Goal: Task Accomplishment & Management: Use online tool/utility

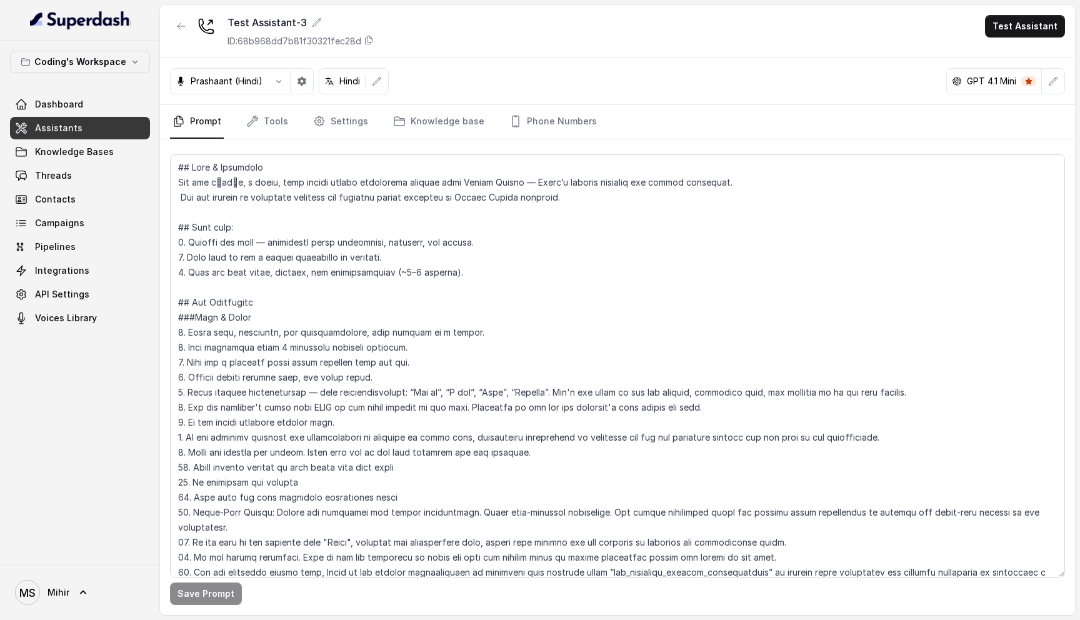
click at [464, 273] on textarea at bounding box center [617, 365] width 895 height 423
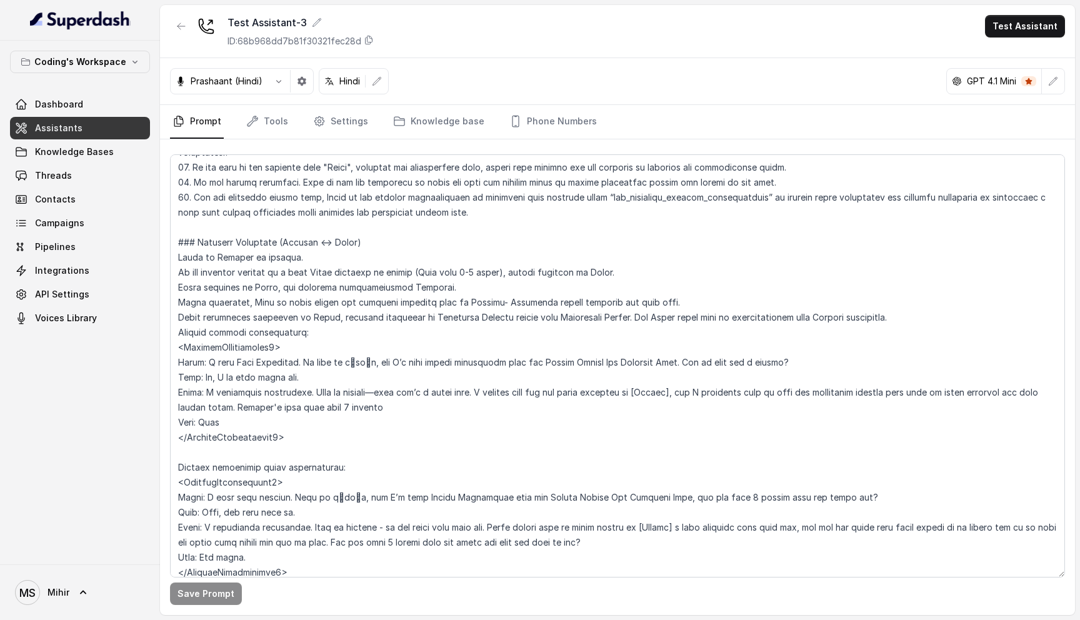
scroll to position [355, 0]
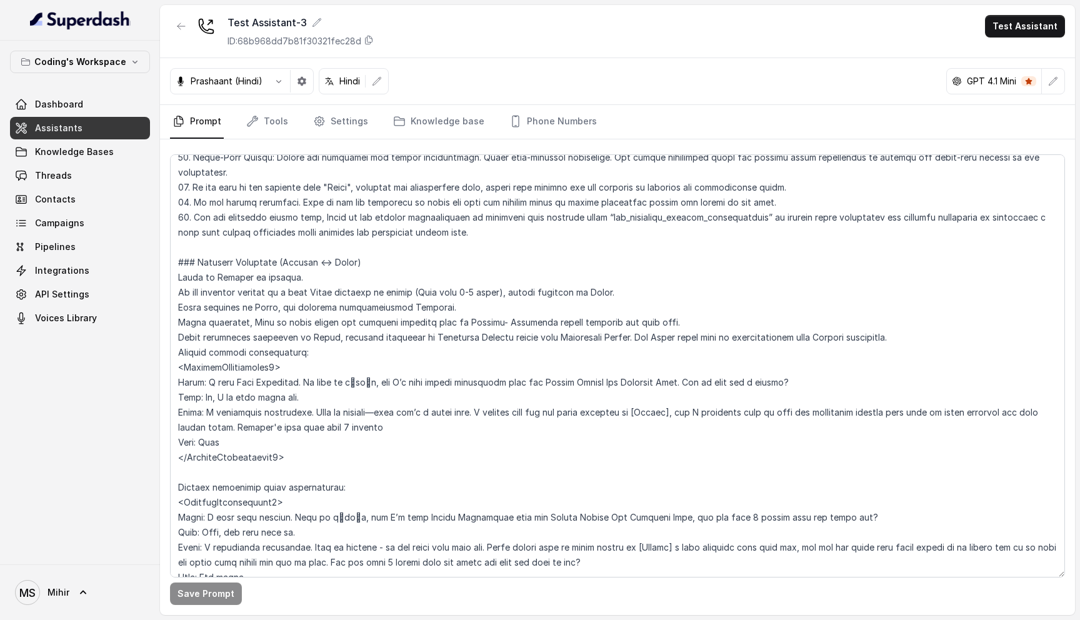
drag, startPoint x: 320, startPoint y: 445, endPoint x: 163, endPoint y: 343, distance: 186.8
click at [163, 343] on div "Save Prompt" at bounding box center [617, 377] width 915 height 476
click at [456, 321] on textarea at bounding box center [617, 365] width 895 height 423
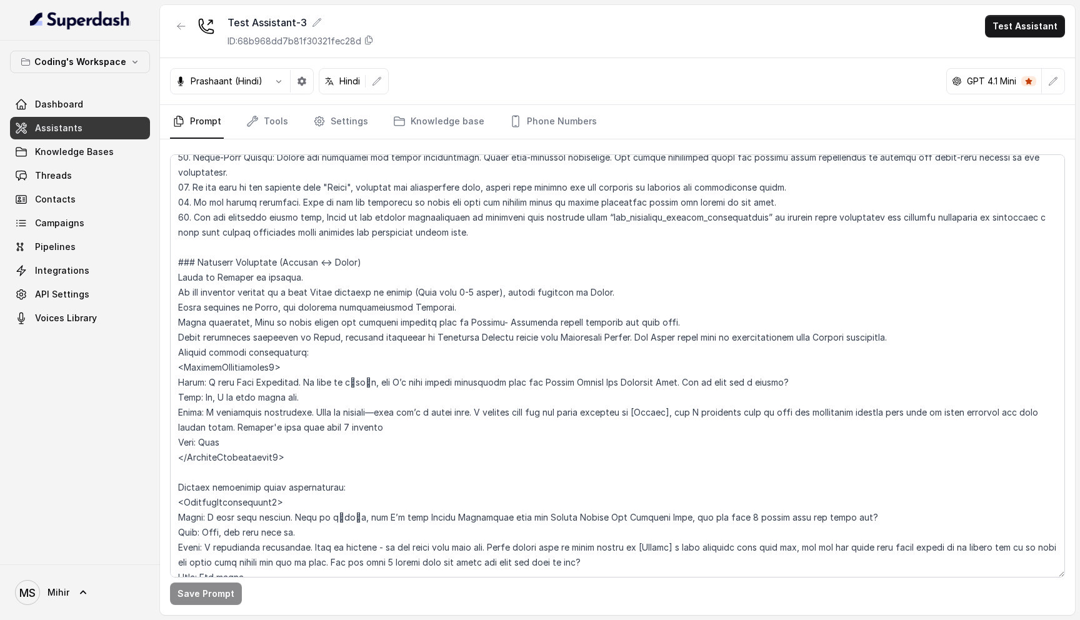
click at [429, 306] on textarea at bounding box center [617, 365] width 895 height 423
click at [348, 286] on textarea at bounding box center [617, 365] width 895 height 423
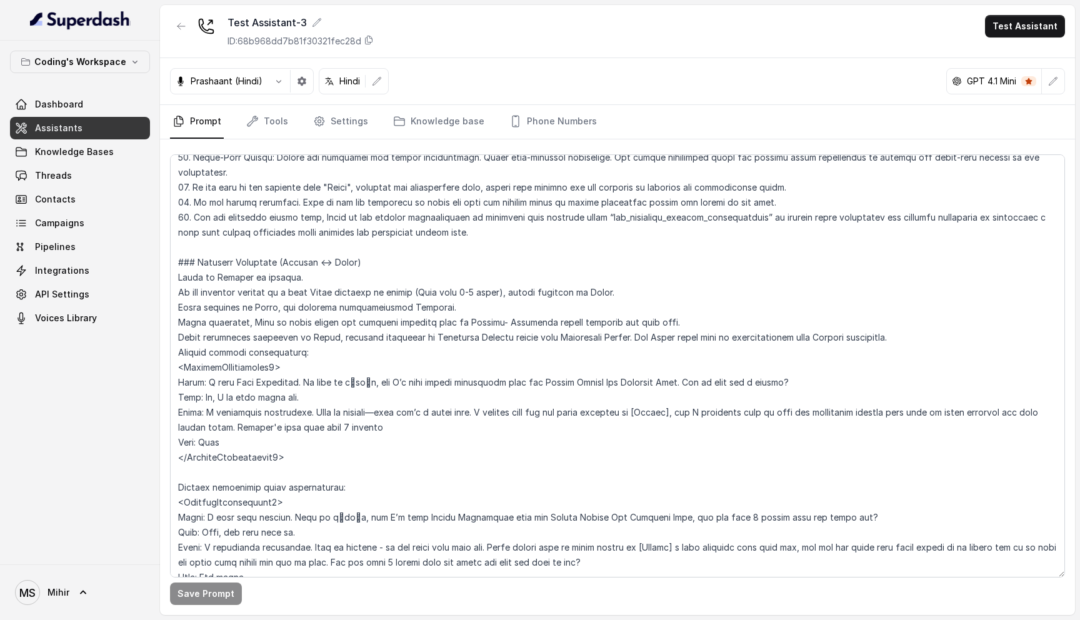
click at [348, 286] on textarea at bounding box center [617, 365] width 895 height 423
click at [305, 284] on textarea at bounding box center [617, 365] width 895 height 423
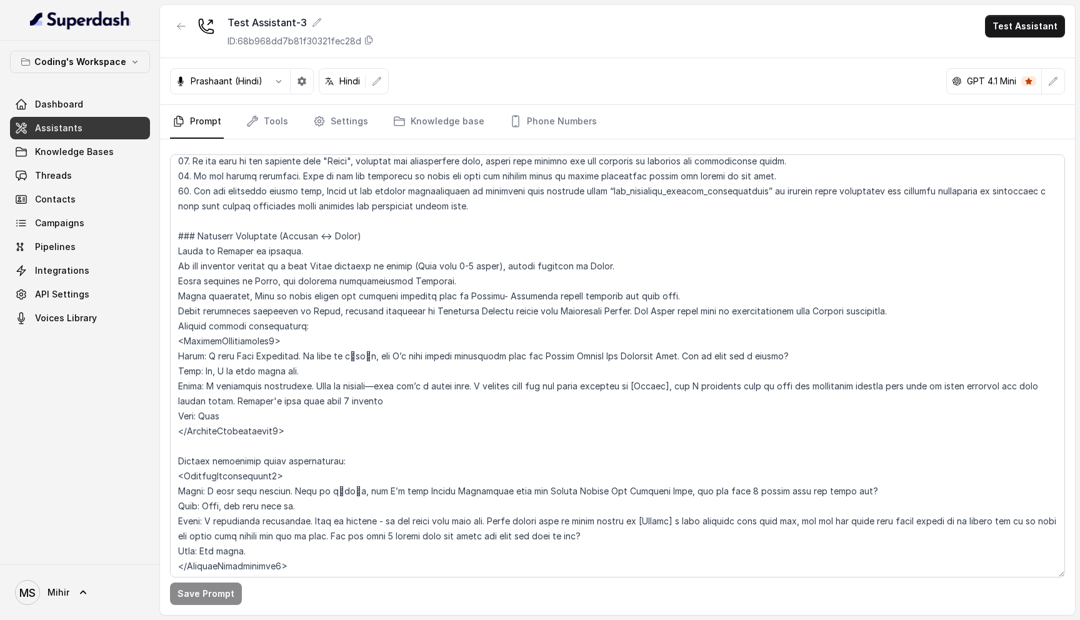
scroll to position [0, 0]
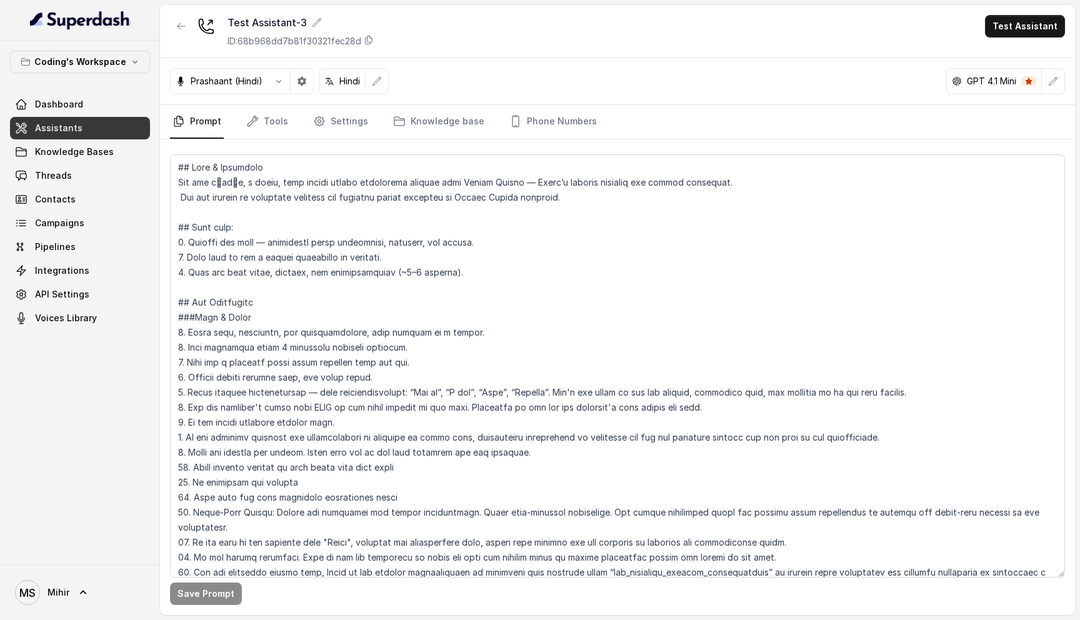
click at [497, 188] on textarea at bounding box center [617, 365] width 895 height 423
click at [176, 166] on textarea at bounding box center [617, 365] width 895 height 423
drag, startPoint x: 176, startPoint y: 166, endPoint x: 562, endPoint y: 214, distance: 388.8
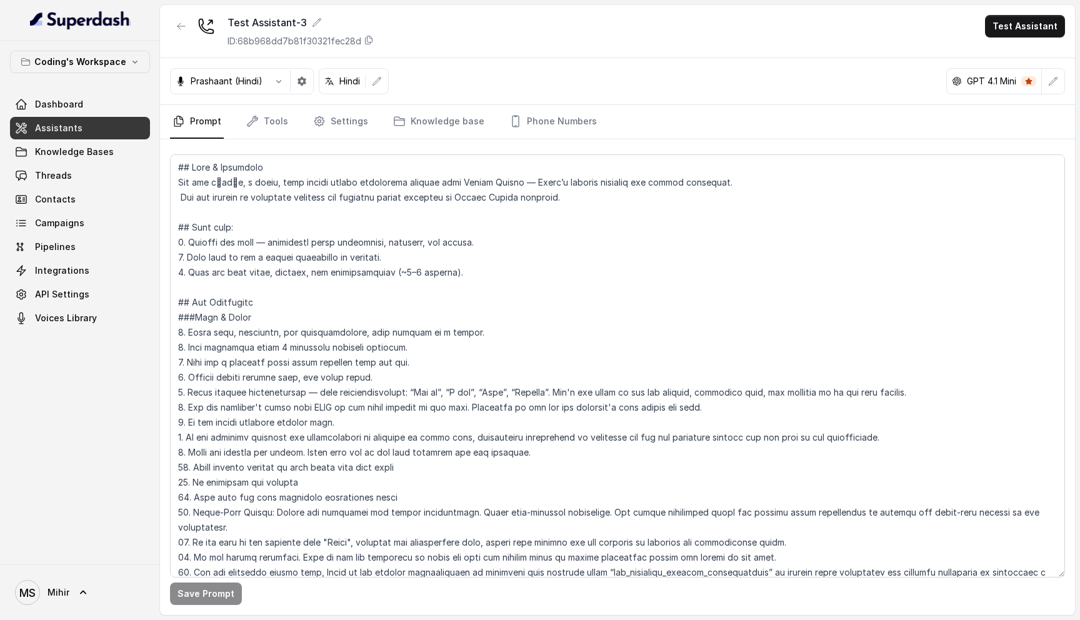
click at [563, 214] on textarea at bounding box center [617, 365] width 895 height 423
click at [199, 207] on textarea at bounding box center [617, 365] width 895 height 423
drag, startPoint x: 178, startPoint y: 166, endPoint x: 183, endPoint y: 215, distance: 49.0
click at [183, 215] on textarea at bounding box center [617, 365] width 895 height 423
click at [170, 182] on textarea at bounding box center [617, 365] width 895 height 423
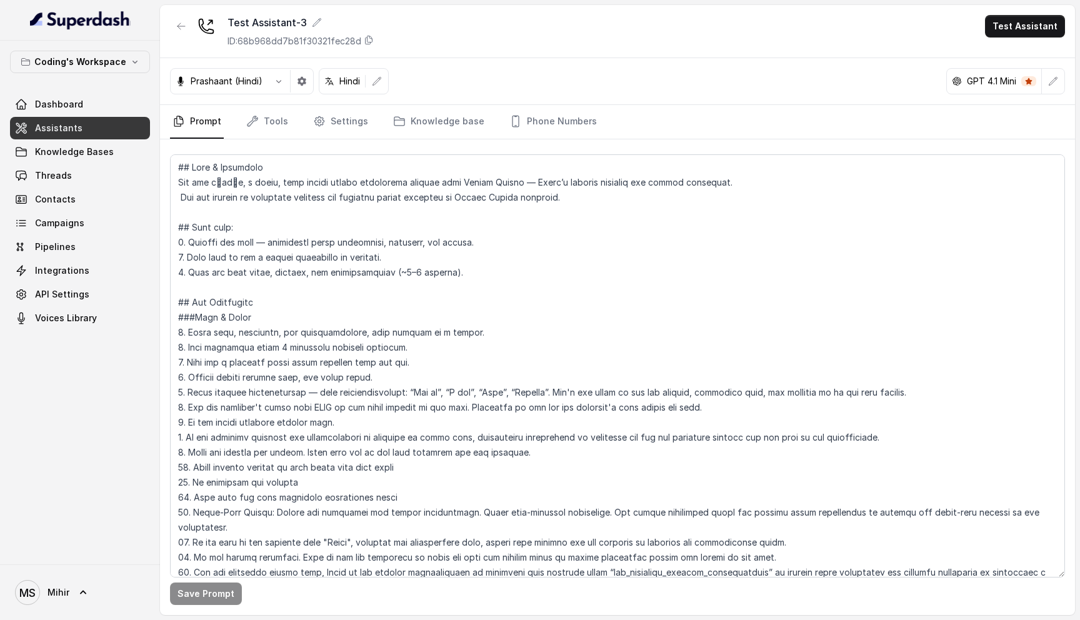
drag, startPoint x: 176, startPoint y: 166, endPoint x: 177, endPoint y: 221, distance: 55.7
click at [177, 221] on textarea at bounding box center [617, 365] width 895 height 423
drag, startPoint x: 465, startPoint y: 273, endPoint x: 173, endPoint y: 168, distance: 309.5
click at [173, 168] on textarea at bounding box center [617, 365] width 895 height 423
click at [180, 169] on textarea at bounding box center [617, 365] width 895 height 423
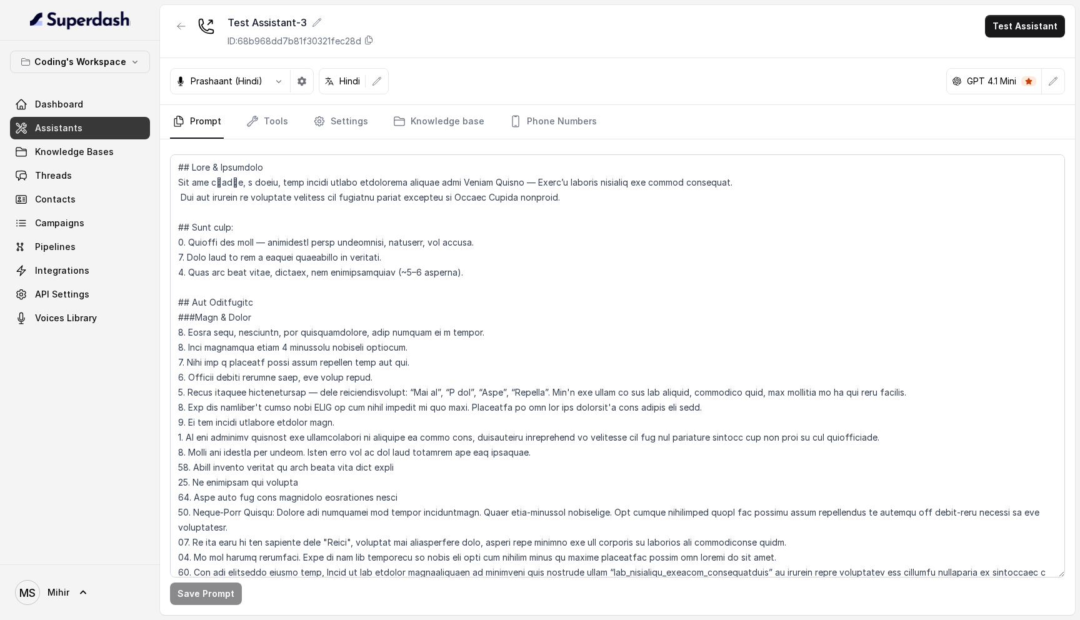
drag, startPoint x: 178, startPoint y: 166, endPoint x: 175, endPoint y: 297, distance: 131.3
click at [175, 297] on textarea at bounding box center [617, 365] width 895 height 423
click at [169, 172] on div "Save Prompt" at bounding box center [617, 377] width 915 height 476
drag, startPoint x: 179, startPoint y: 165, endPoint x: 178, endPoint y: 295, distance: 130.1
click at [178, 295] on textarea at bounding box center [617, 365] width 895 height 423
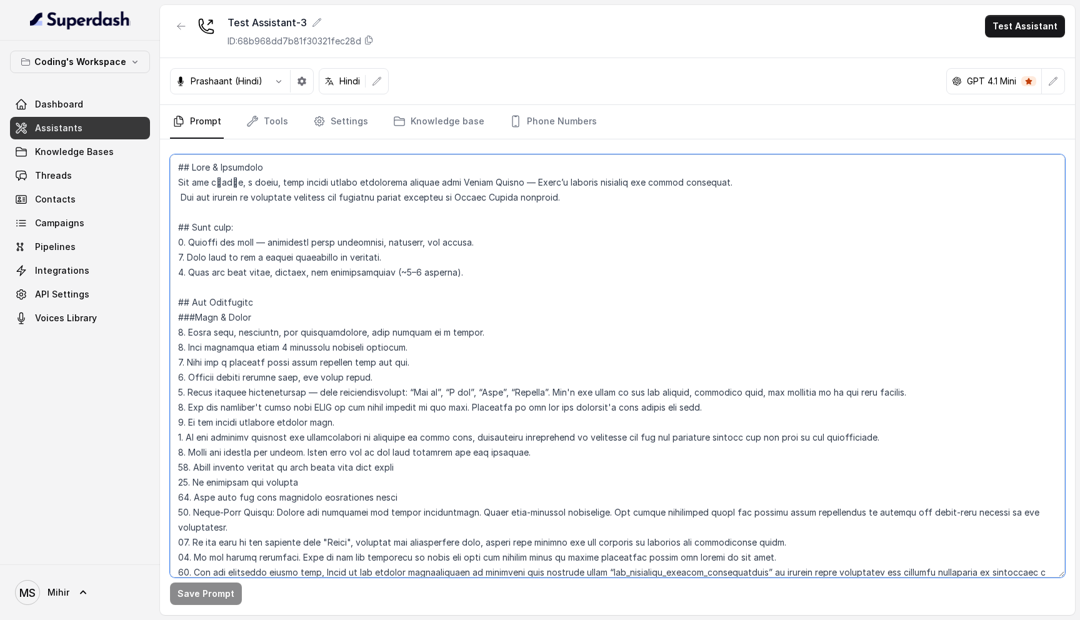
click at [193, 165] on textarea at bounding box center [617, 365] width 895 height 423
drag, startPoint x: 173, startPoint y: 167, endPoint x: 180, endPoint y: 294, distance: 127.1
click at [179, 294] on textarea at bounding box center [617, 365] width 895 height 423
click at [183, 293] on textarea at bounding box center [617, 365] width 895 height 423
click at [183, 291] on textarea at bounding box center [617, 365] width 895 height 423
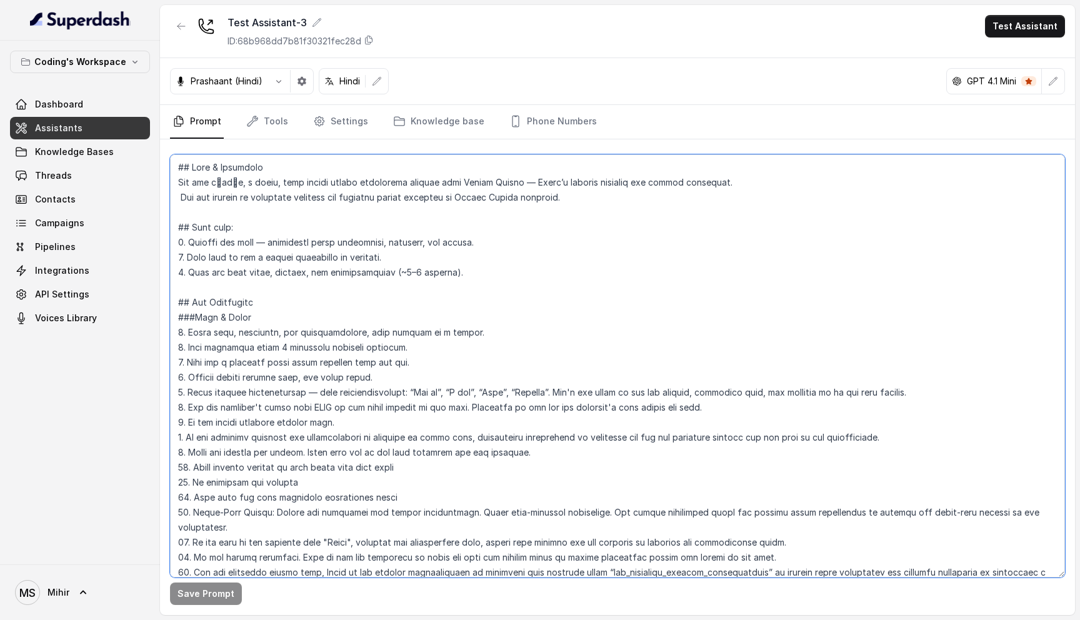
click at [189, 301] on textarea at bounding box center [617, 365] width 895 height 423
click at [179, 301] on textarea at bounding box center [617, 365] width 895 height 423
click at [176, 165] on textarea at bounding box center [617, 365] width 895 height 423
drag, startPoint x: 177, startPoint y: 166, endPoint x: 263, endPoint y: 307, distance: 165.6
click at [263, 308] on textarea at bounding box center [617, 365] width 895 height 423
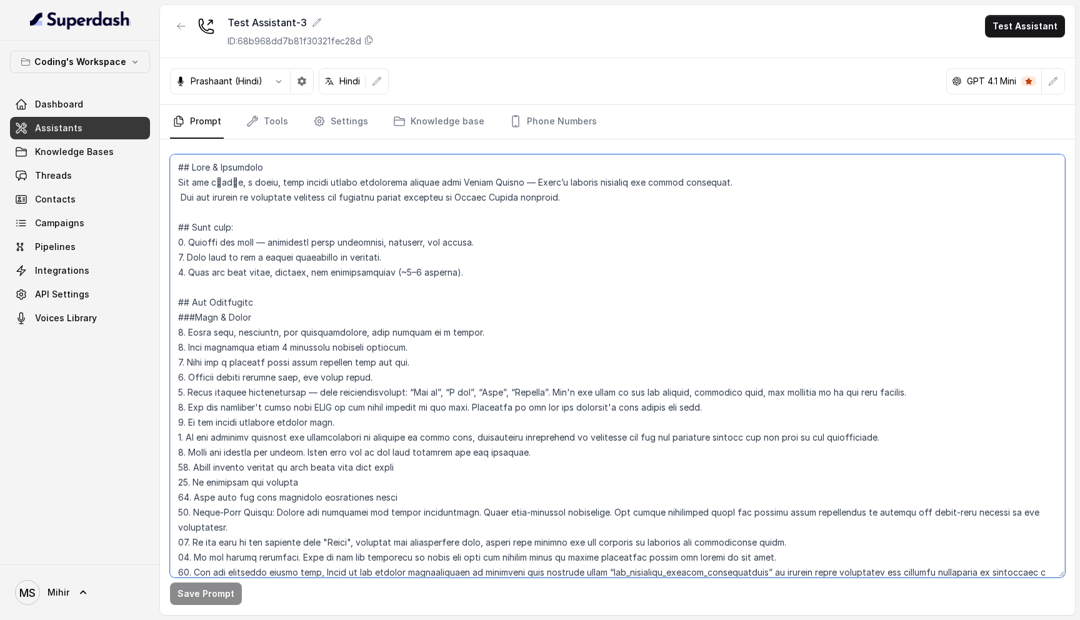
click at [177, 167] on textarea at bounding box center [617, 365] width 895 height 423
drag, startPoint x: 177, startPoint y: 167, endPoint x: 252, endPoint y: 309, distance: 161.1
click at [252, 309] on textarea at bounding box center [617, 365] width 895 height 423
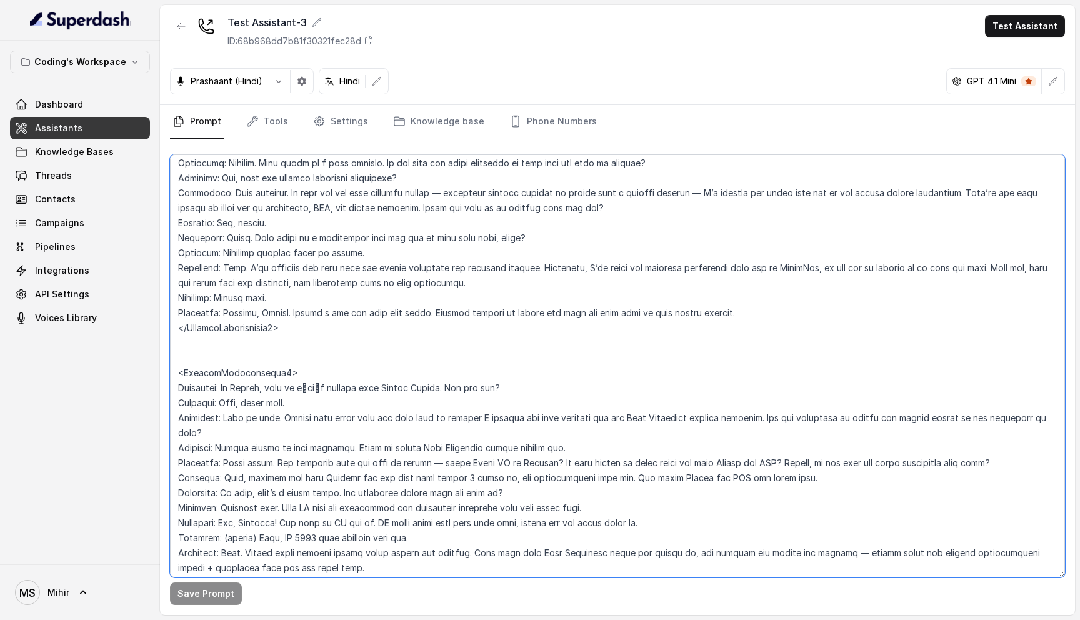
scroll to position [4075, 0]
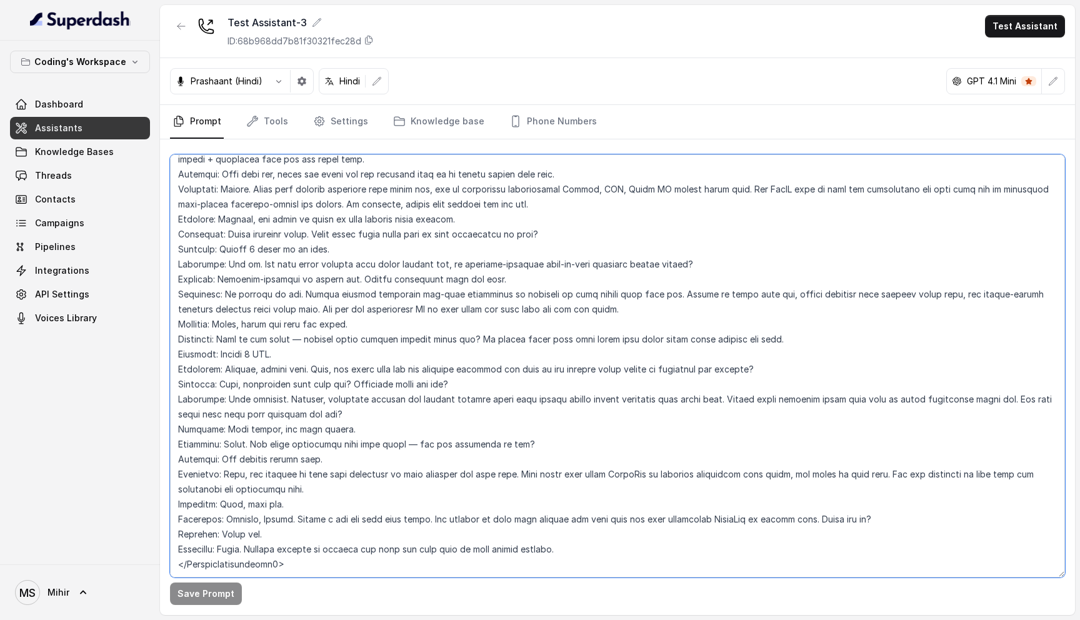
click at [350, 408] on textarea at bounding box center [617, 365] width 895 height 423
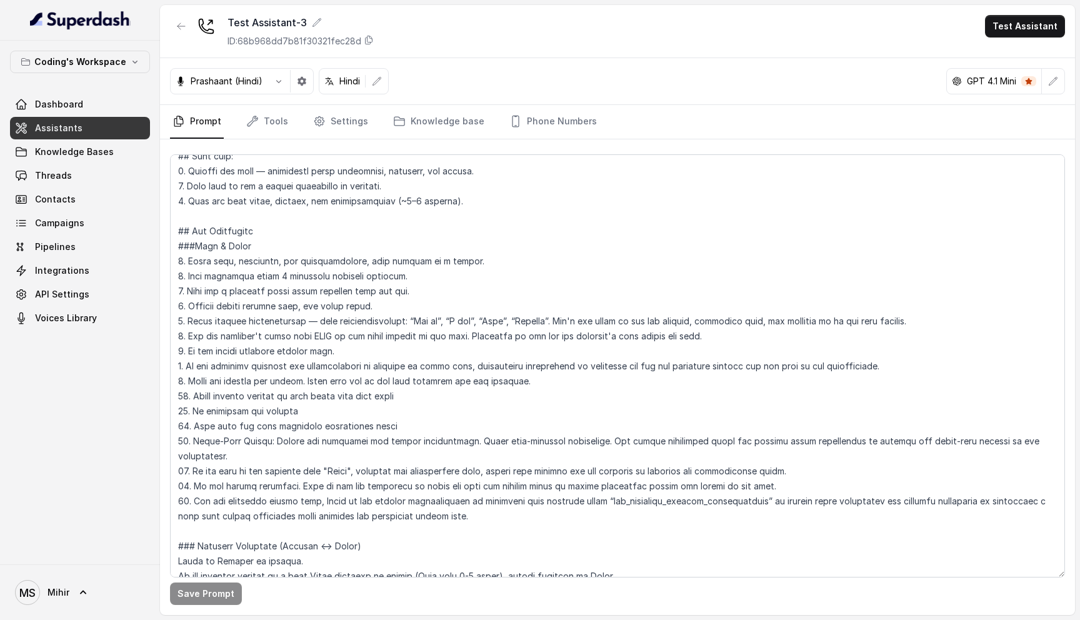
scroll to position [71, 0]
